Goal: Task Accomplishment & Management: Complete application form

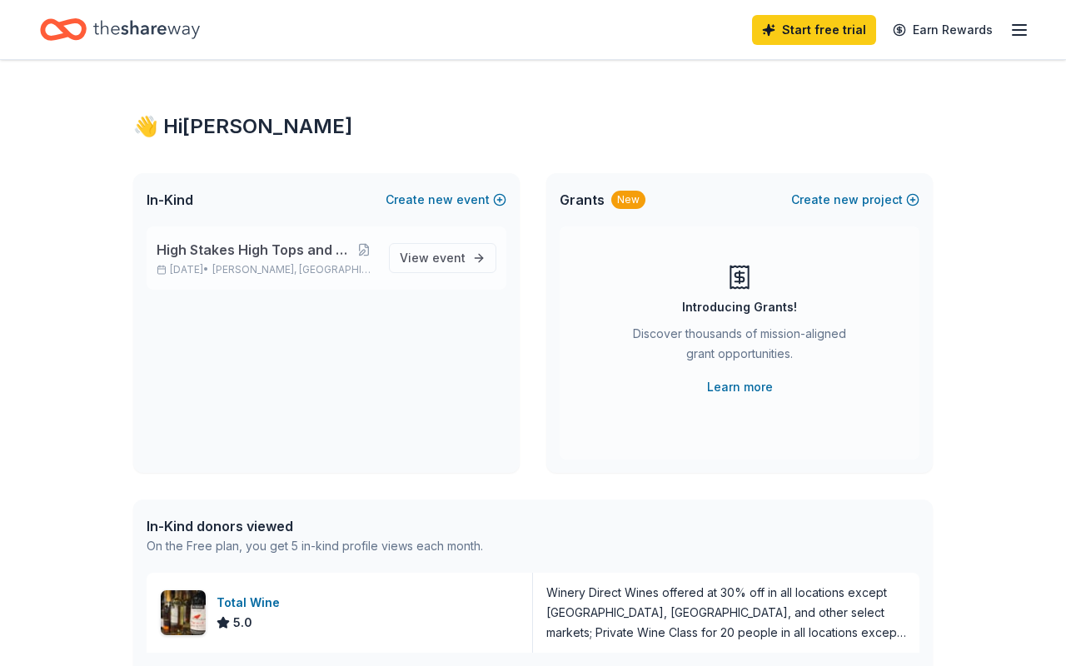
click at [286, 247] on span "High Stakes High Tops and Higher Hopes" at bounding box center [254, 250] width 195 height 20
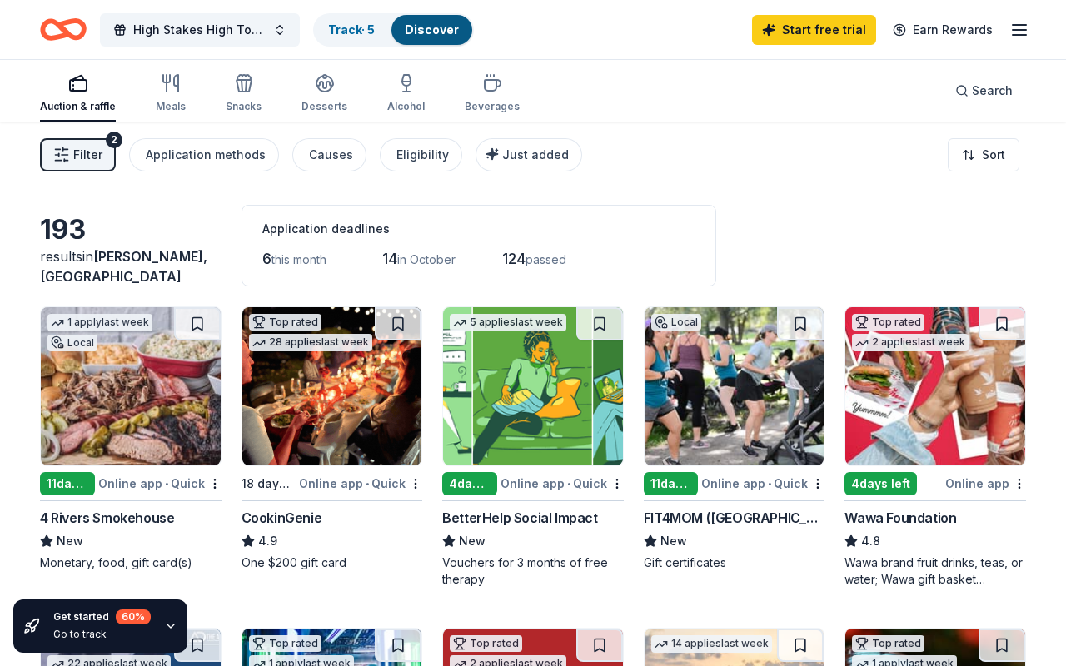
click at [93, 152] on span "Filter" at bounding box center [87, 155] width 29 height 20
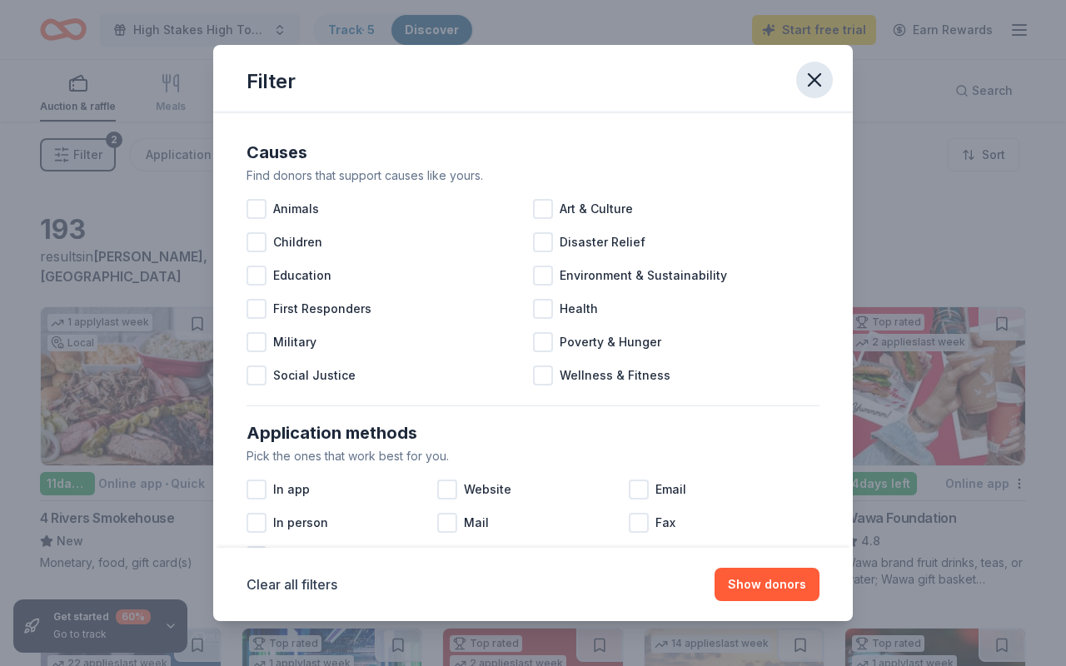
click at [813, 82] on icon "button" at bounding box center [814, 80] width 12 height 12
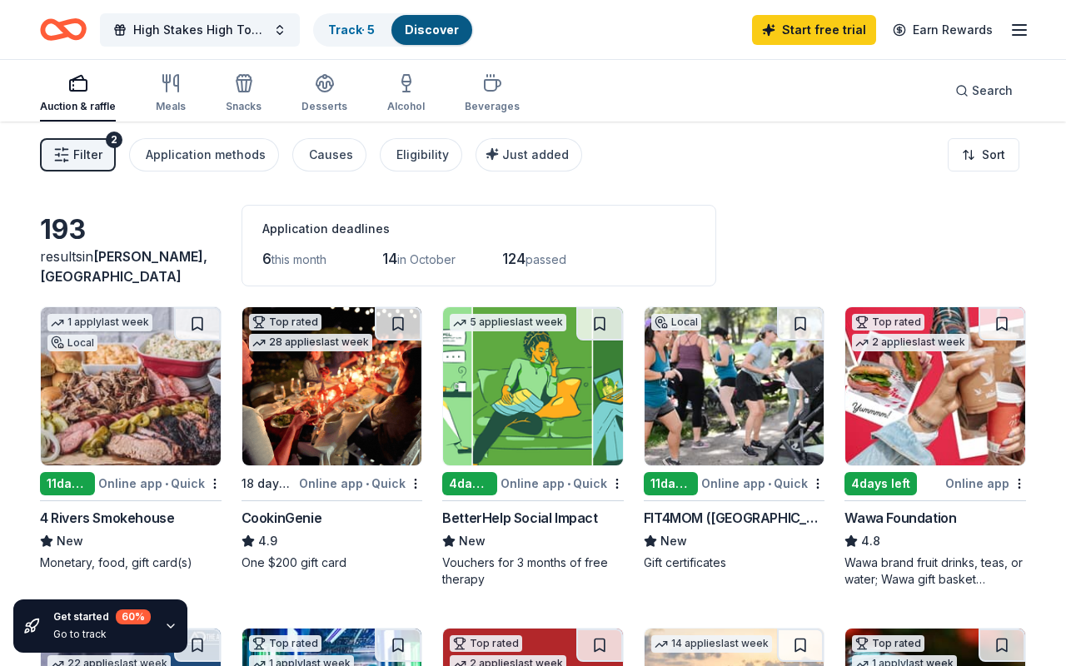
click at [93, 102] on div "Auction & raffle" at bounding box center [78, 106] width 76 height 13
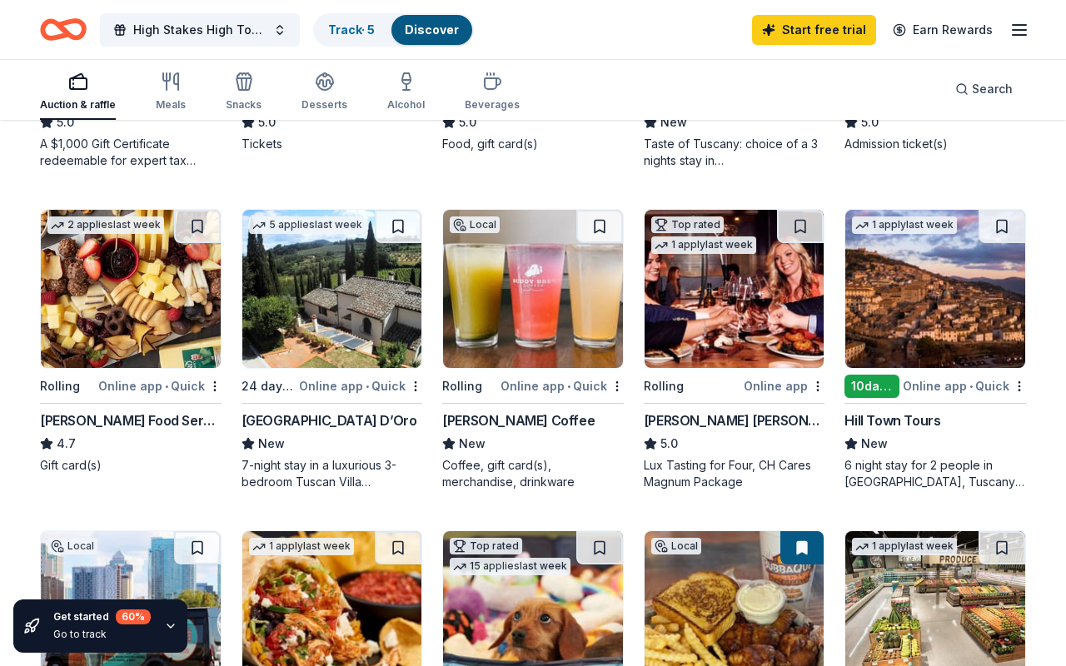
scroll to position [777, 0]
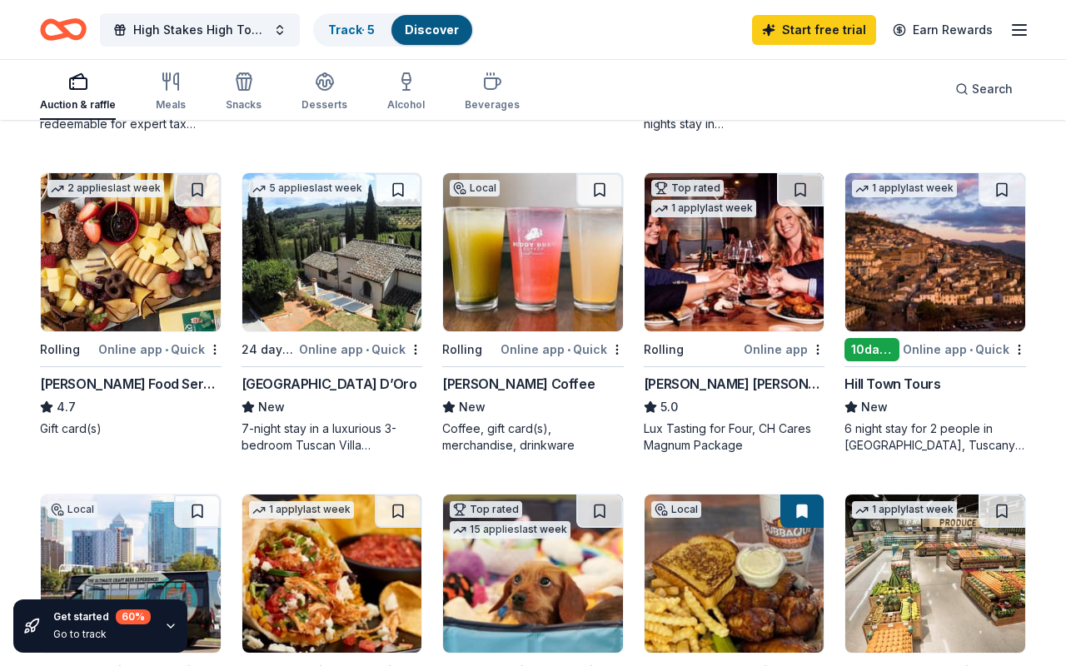
click at [294, 435] on div "7-night stay in a luxurious 3-bedroom Tuscan Villa overlooking a vineyard and t…" at bounding box center [332, 436] width 182 height 33
click at [732, 314] on img at bounding box center [734, 252] width 180 height 158
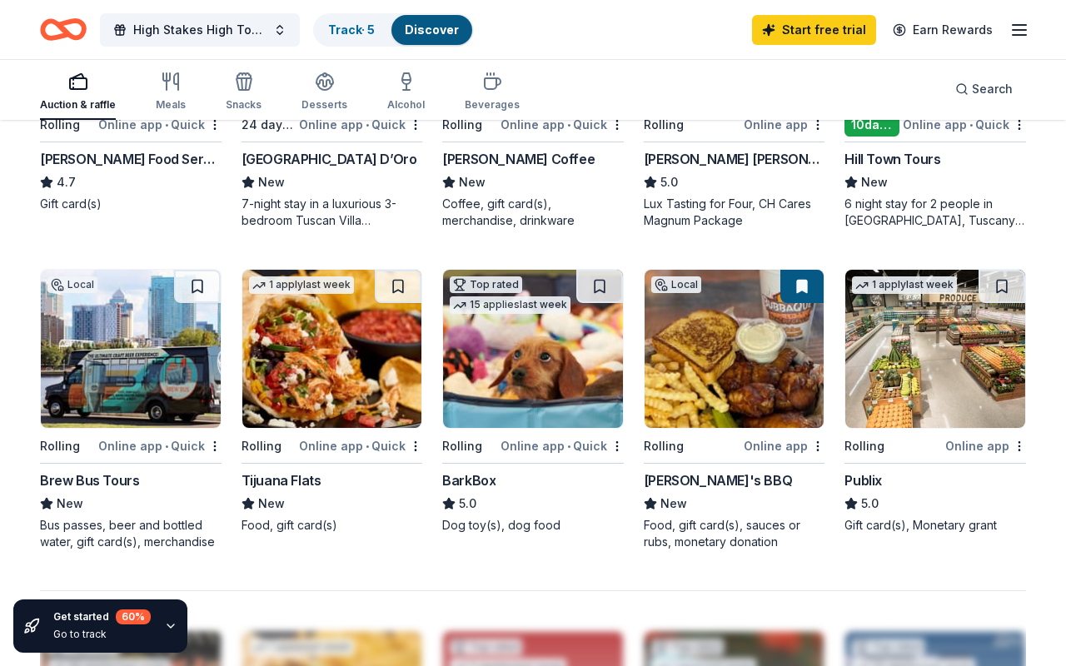
scroll to position [1027, 0]
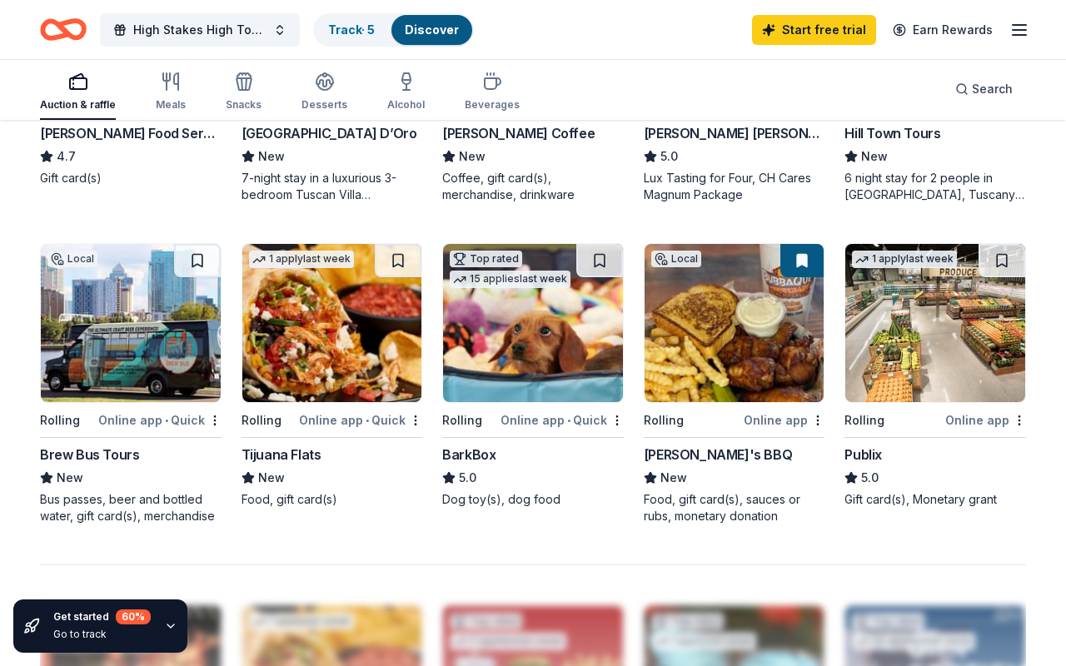
click at [129, 393] on img at bounding box center [131, 323] width 180 height 158
drag, startPoint x: 1058, startPoint y: 361, endPoint x: 1054, endPoint y: 293, distance: 68.4
click at [1054, 296] on div "193 results in [GEOGRAPHIC_DATA], [GEOGRAPHIC_DATA] Application deadlines 6 thi…" at bounding box center [533, 163] width 1066 height 2138
click at [1057, 281] on div "193 results in [GEOGRAPHIC_DATA], [GEOGRAPHIC_DATA] Application deadlines 6 thi…" at bounding box center [533, 163] width 1066 height 2138
drag, startPoint x: 1061, startPoint y: 346, endPoint x: 1062, endPoint y: 212, distance: 134.1
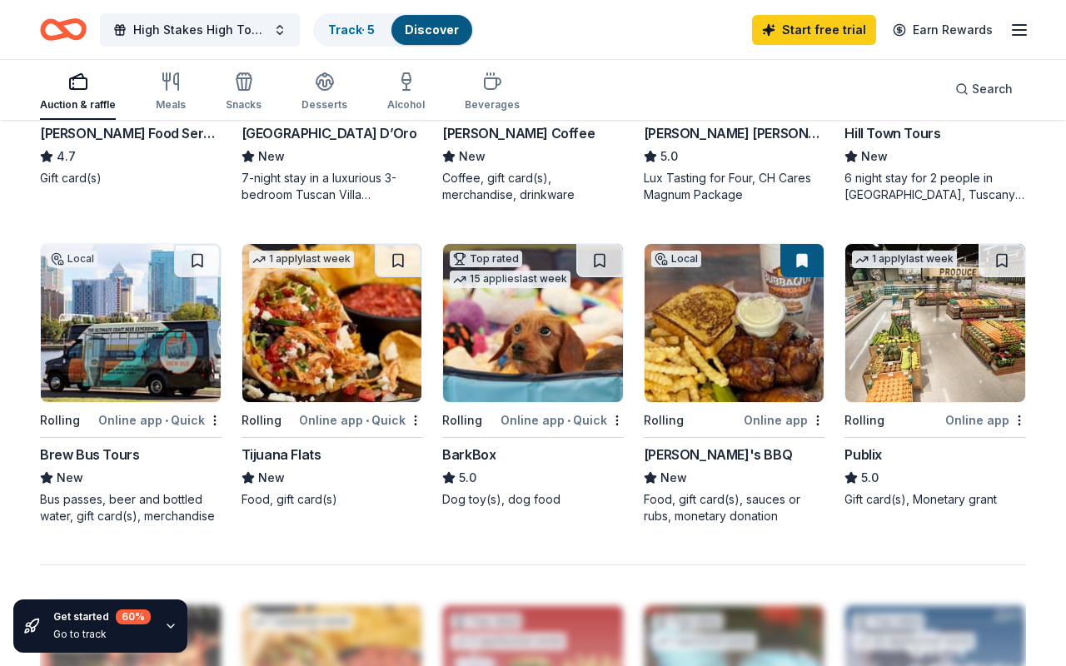
click at [1062, 217] on div "193 results in [GEOGRAPHIC_DATA], [GEOGRAPHIC_DATA] Application deadlines 6 thi…" at bounding box center [533, 163] width 1066 height 2138
drag, startPoint x: 1054, startPoint y: 207, endPoint x: 1052, endPoint y: 197, distance: 10.1
click at [1052, 202] on div "193 results in [GEOGRAPHIC_DATA], [GEOGRAPHIC_DATA] Application deadlines 6 thi…" at bounding box center [533, 163] width 1066 height 2138
click at [1052, 197] on div "193 results in [GEOGRAPHIC_DATA], [GEOGRAPHIC_DATA] Application deadlines 6 thi…" at bounding box center [533, 163] width 1066 height 2138
click at [1053, 127] on div "193 results in [GEOGRAPHIC_DATA], [GEOGRAPHIC_DATA] Application deadlines 6 thi…" at bounding box center [533, 163] width 1066 height 2138
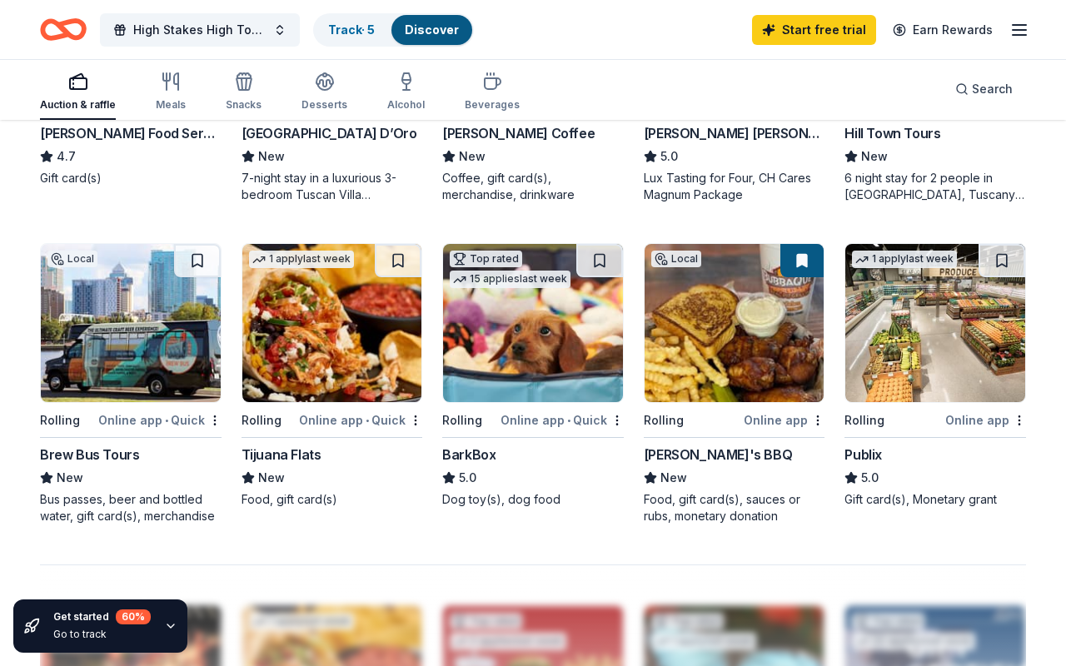
click at [1053, 130] on div "193 results in [GEOGRAPHIC_DATA], [GEOGRAPHIC_DATA] Application deadlines 6 thi…" at bounding box center [533, 163] width 1066 height 2138
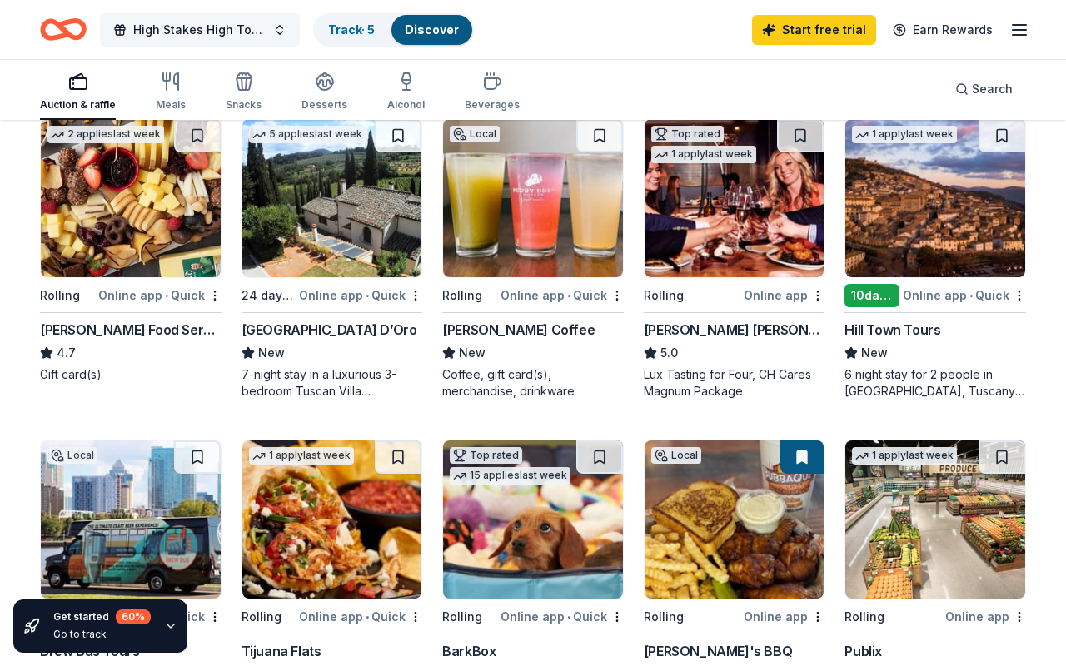
scroll to position [832, 0]
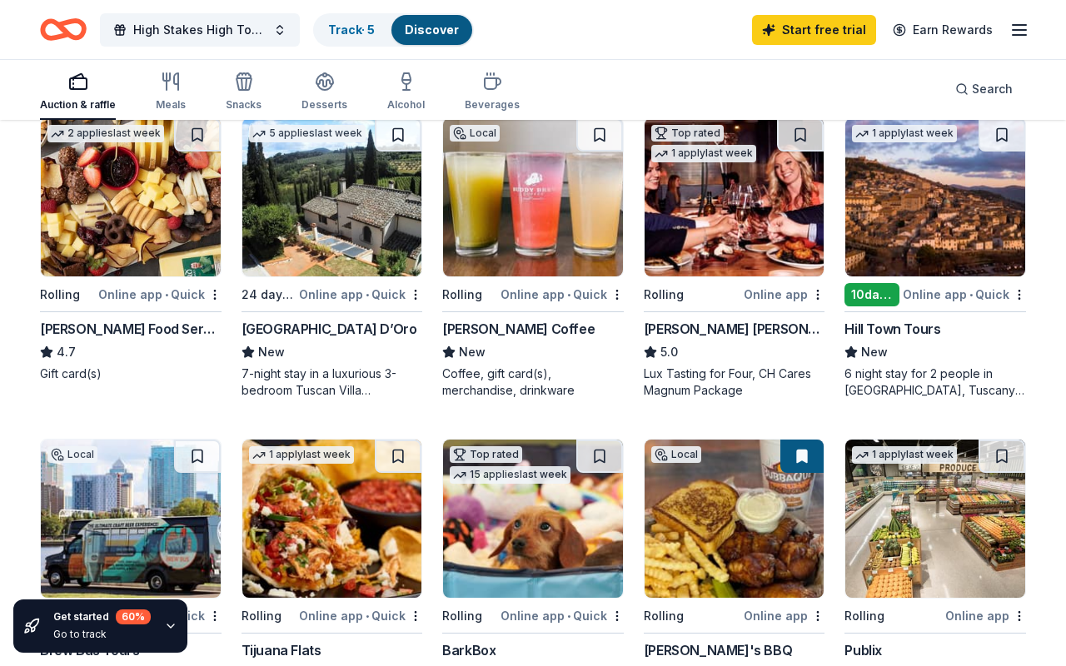
click at [154, 254] on img at bounding box center [131, 197] width 180 height 158
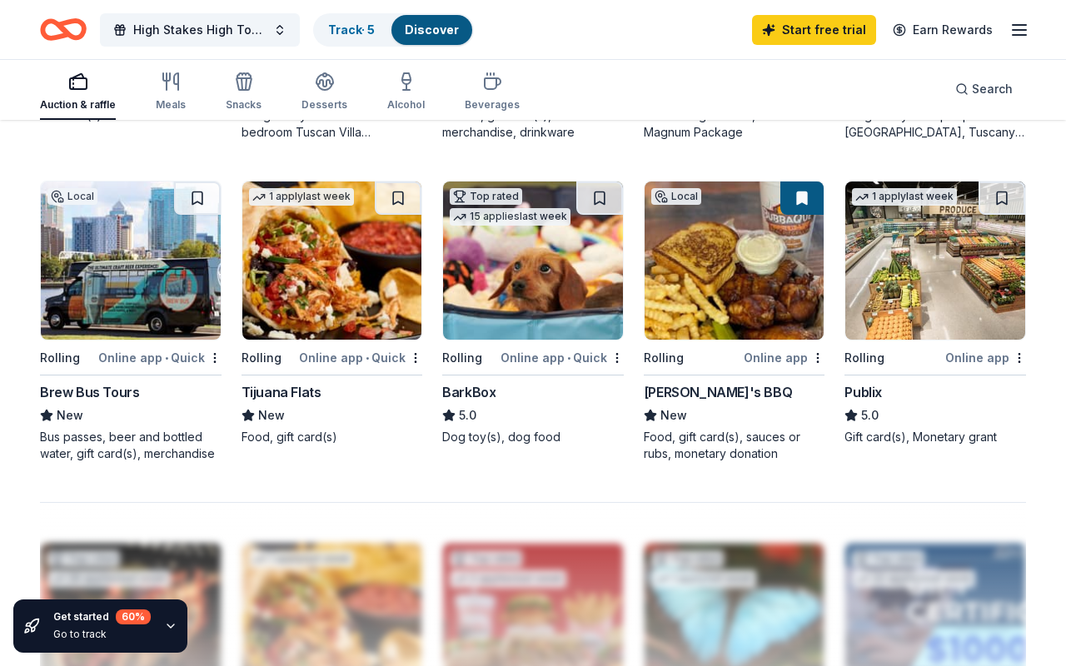
scroll to position [1112, 0]
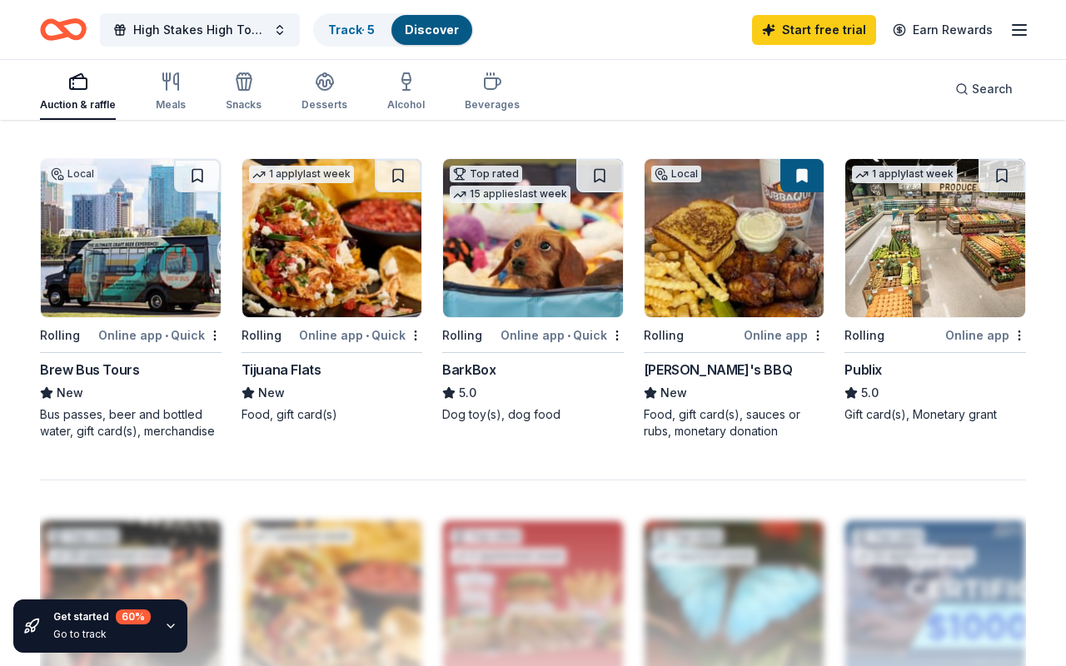
click at [875, 371] on div "Publix" at bounding box center [862, 370] width 37 height 20
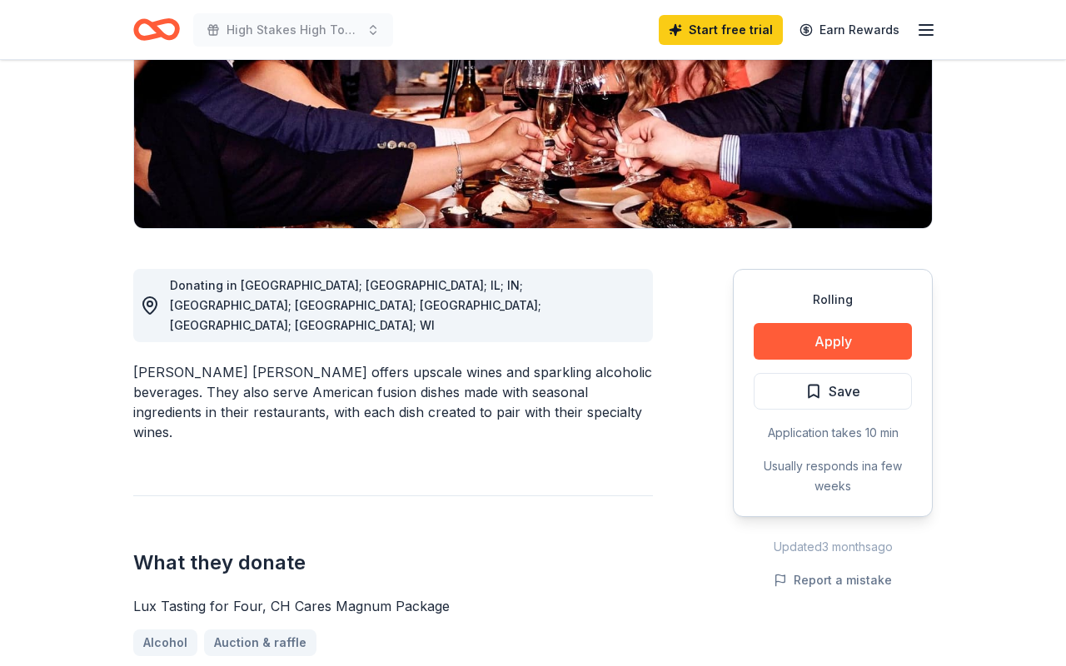
scroll to position [323, 0]
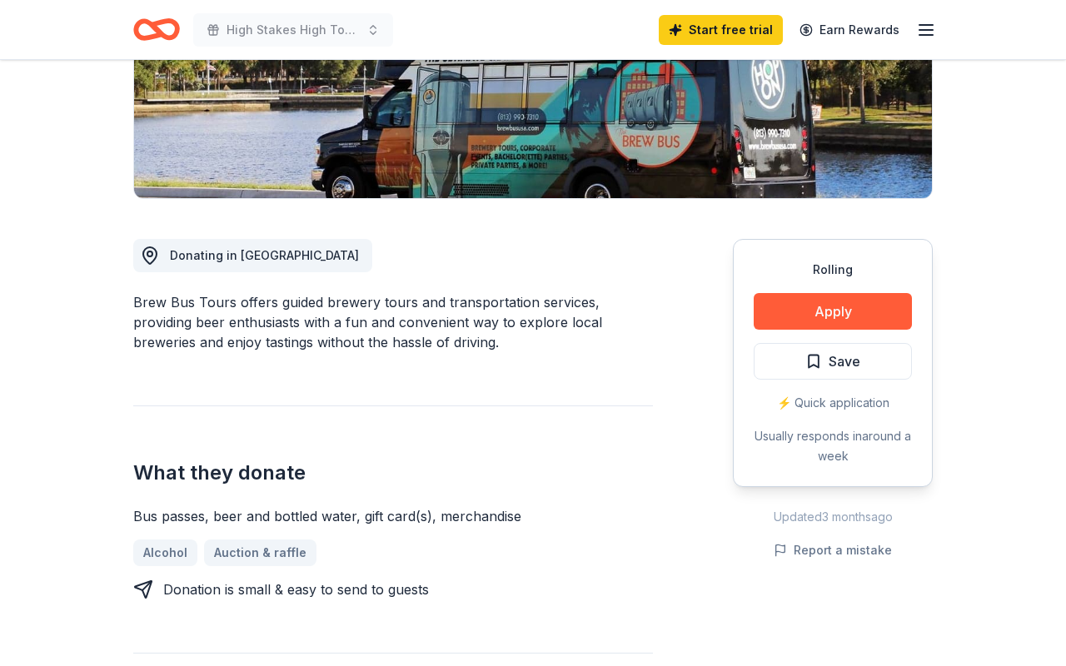
scroll to position [308, 0]
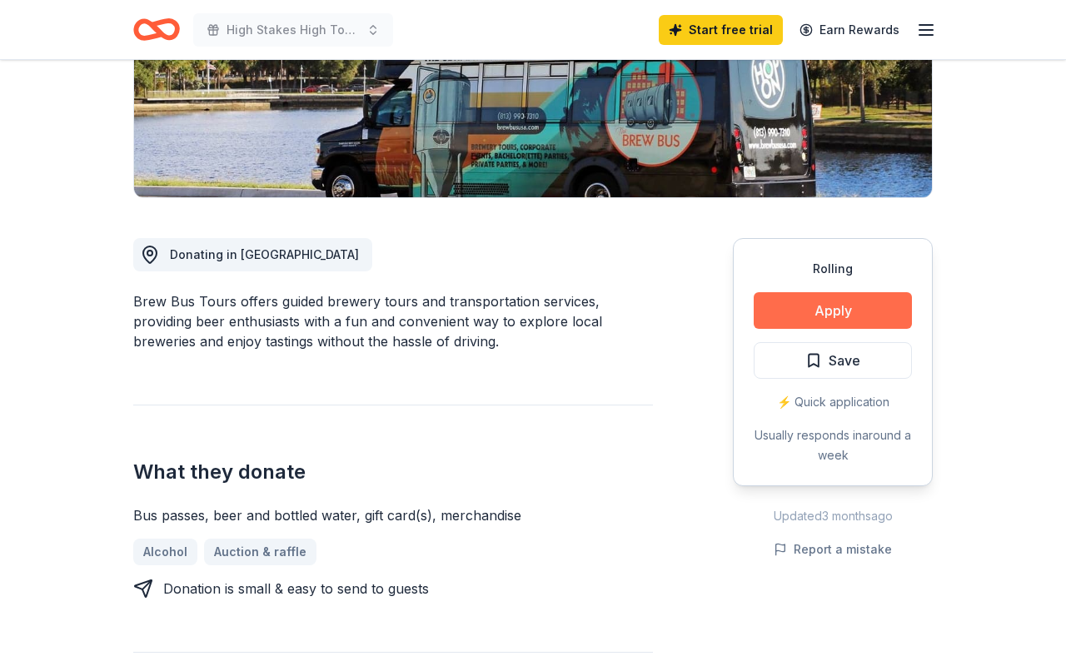
click at [863, 316] on button "Apply" at bounding box center [833, 310] width 158 height 37
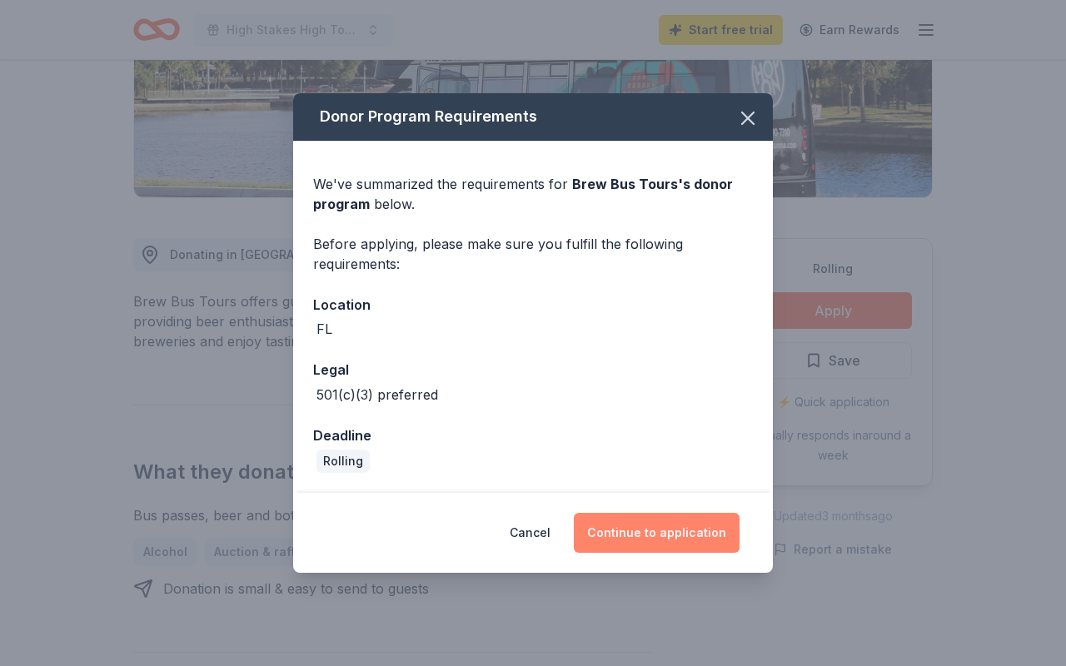
click at [639, 538] on button "Continue to application" at bounding box center [657, 533] width 166 height 40
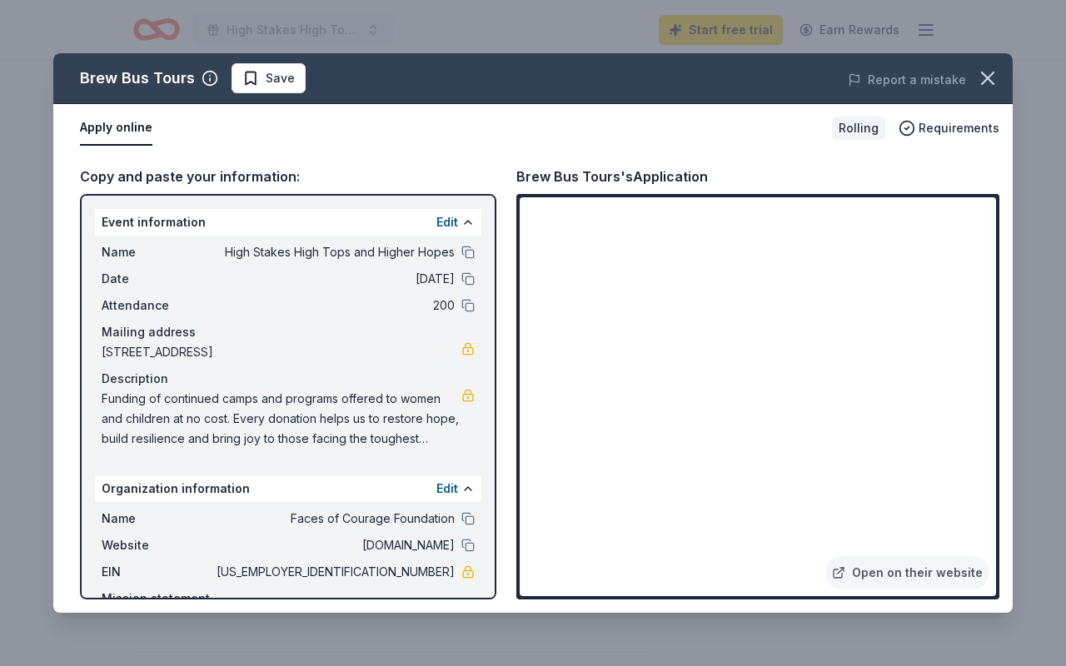
drag, startPoint x: 487, startPoint y: 465, endPoint x: 488, endPoint y: 546, distance: 80.8
click at [490, 548] on div "Event information Edit Name High Stakes High Tops and Higher Hopes Date 10/18/2…" at bounding box center [288, 396] width 416 height 405
click at [491, 553] on div "Event information Edit Name High Stakes High Tops and Higher Hopes Date 10/18/2…" at bounding box center [288, 396] width 416 height 405
drag, startPoint x: 385, startPoint y: 571, endPoint x: 316, endPoint y: 575, distance: 69.2
click at [316, 575] on span "20-0584489" at bounding box center [333, 572] width 241 height 20
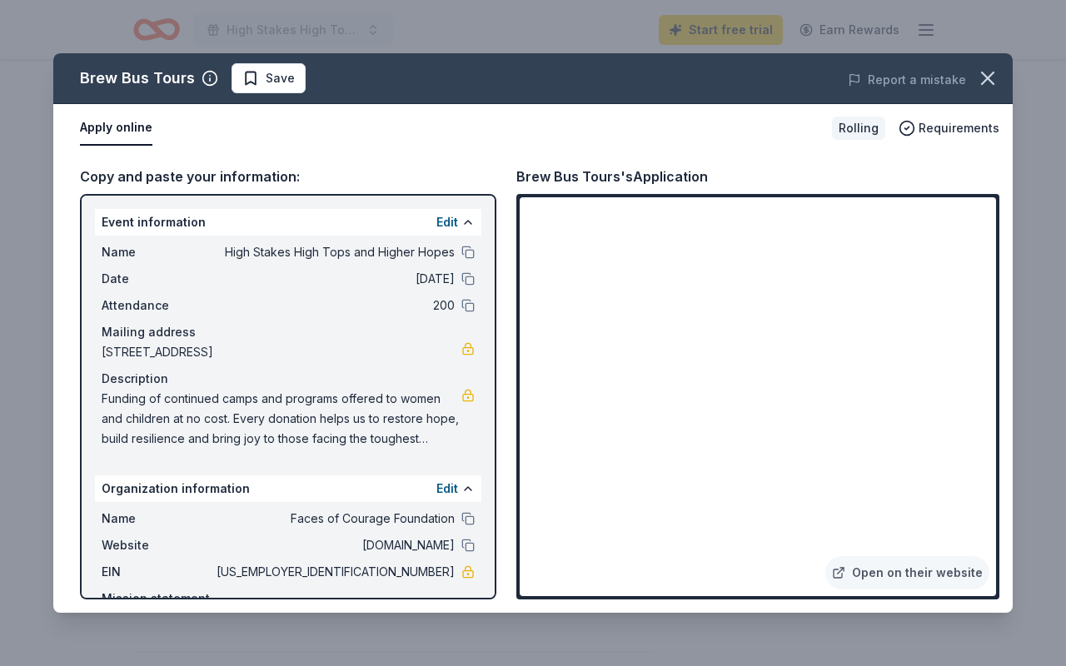
drag, startPoint x: 490, startPoint y: 479, endPoint x: 485, endPoint y: 546, distance: 67.6
click at [490, 545] on div "Event information Edit Name High Stakes High Tops and Higher Hopes Date 10/18/2…" at bounding box center [288, 396] width 416 height 405
click at [486, 543] on div "Event information Edit Name High Stakes High Tops and Higher Hopes Date 10/18/2…" at bounding box center [288, 396] width 416 height 405
click at [880, 573] on link "Open on their website" at bounding box center [907, 572] width 164 height 33
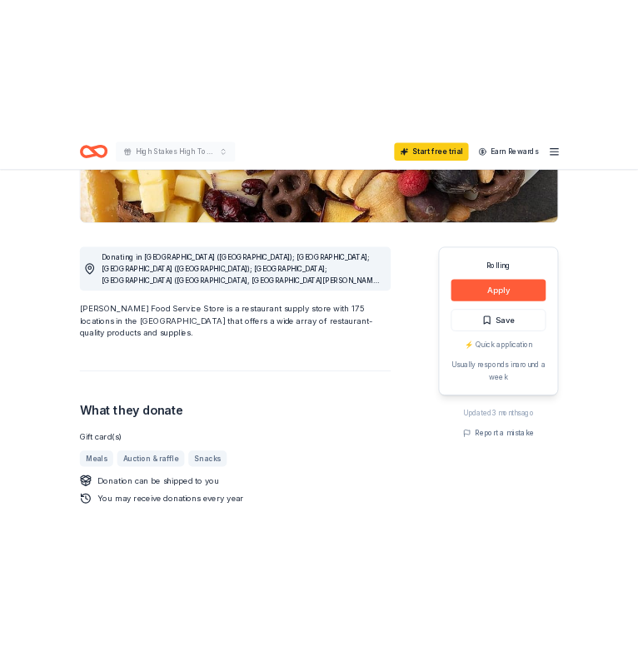
scroll to position [364, 0]
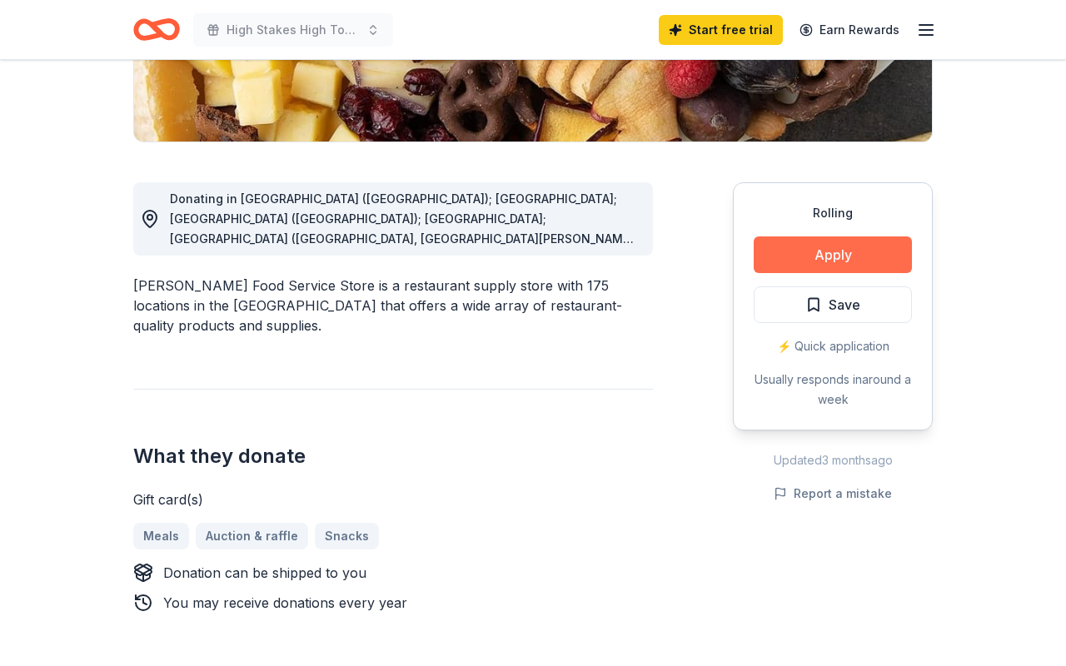
click at [858, 257] on button "Apply" at bounding box center [833, 254] width 158 height 37
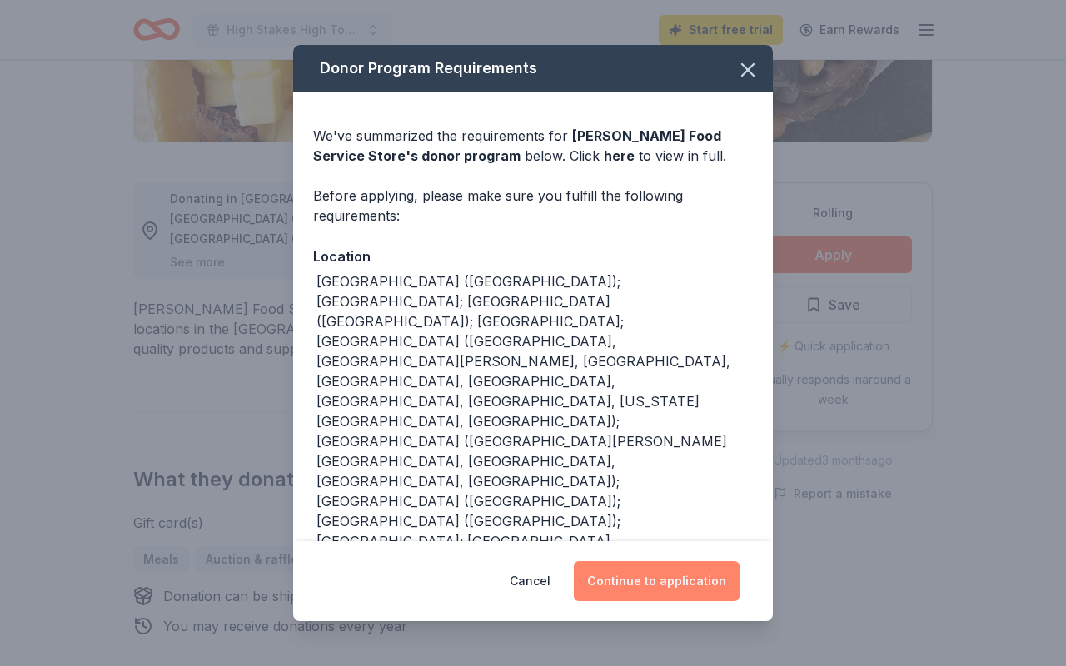
click at [623, 585] on button "Continue to application" at bounding box center [657, 581] width 166 height 40
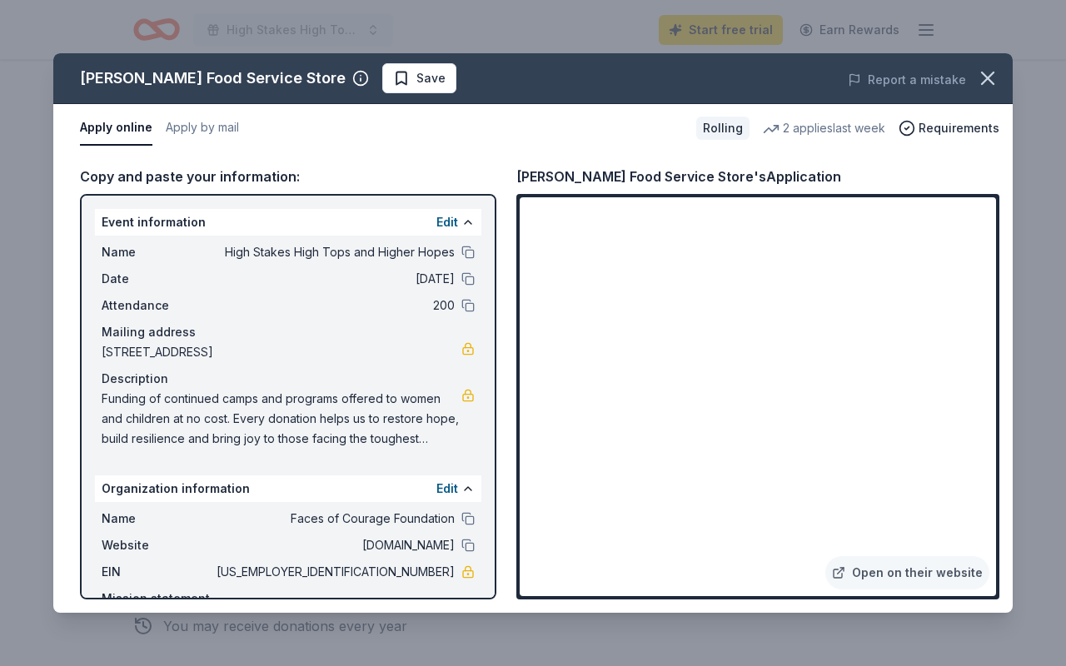
click at [1004, 555] on div "Copy and paste your information: Event information Edit Name High Stakes High T…" at bounding box center [532, 382] width 959 height 460
click at [988, 578] on link "Open on their website" at bounding box center [907, 572] width 164 height 33
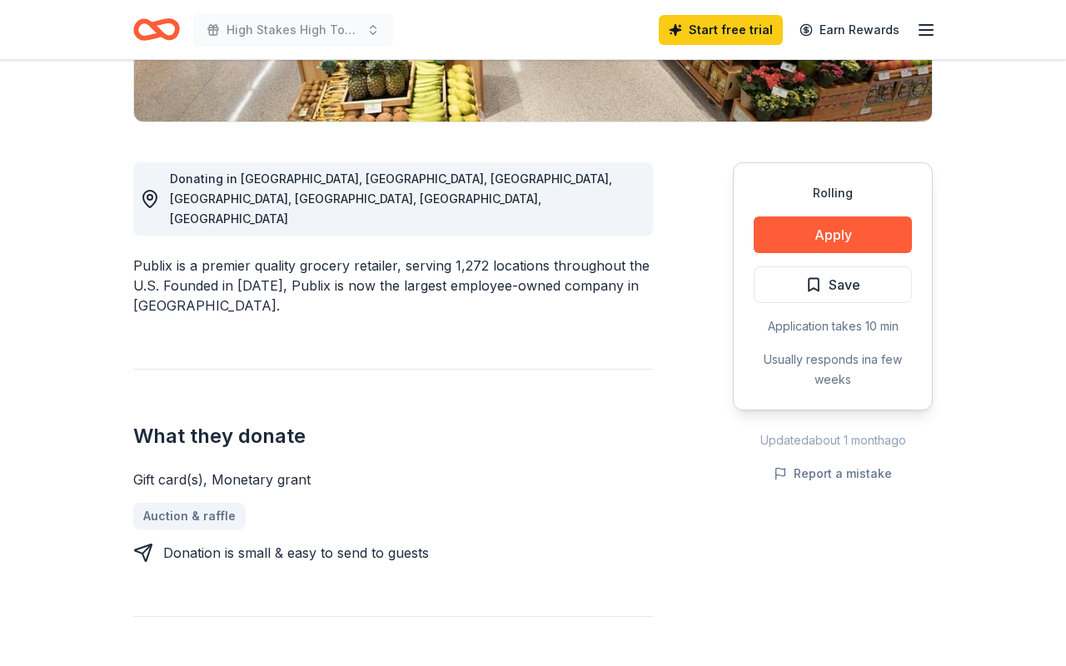
scroll to position [393, 0]
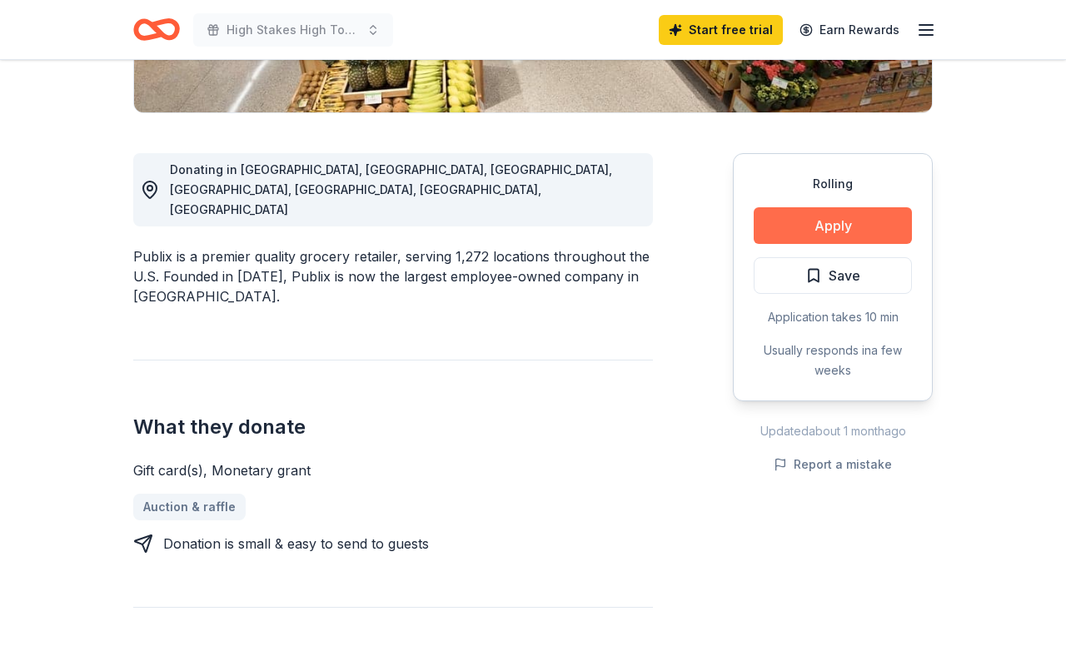
click at [853, 221] on button "Apply" at bounding box center [833, 225] width 158 height 37
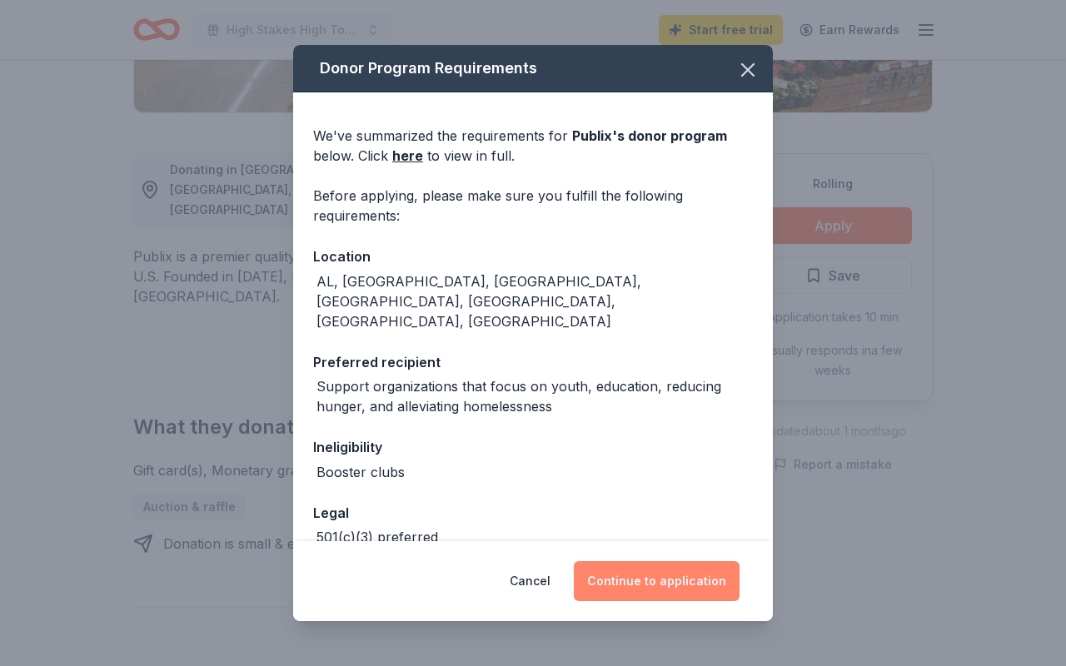
click at [664, 587] on button "Continue to application" at bounding box center [657, 581] width 166 height 40
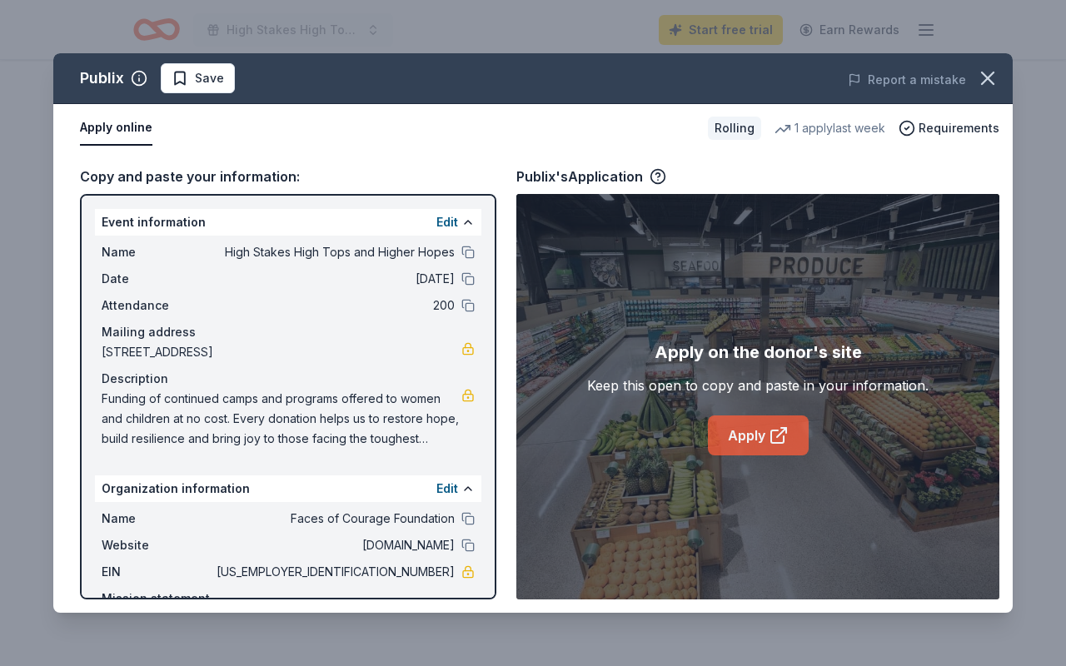
click at [787, 435] on icon at bounding box center [779, 435] width 20 height 20
